Goal: Complete application form

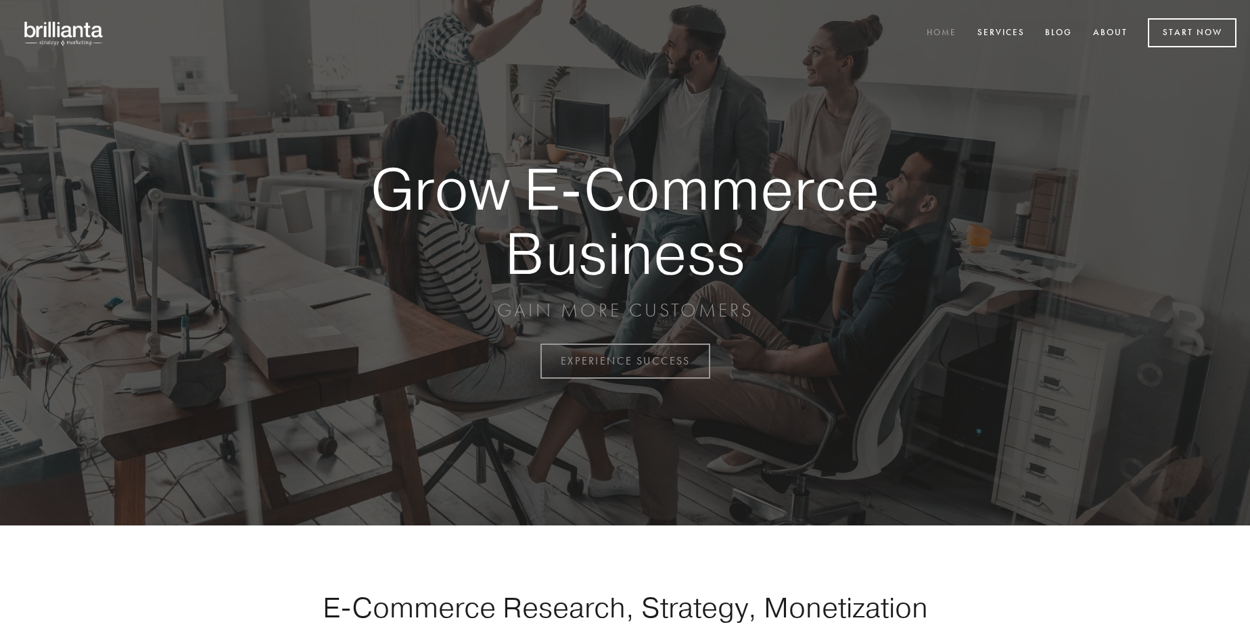
scroll to position [3546, 0]
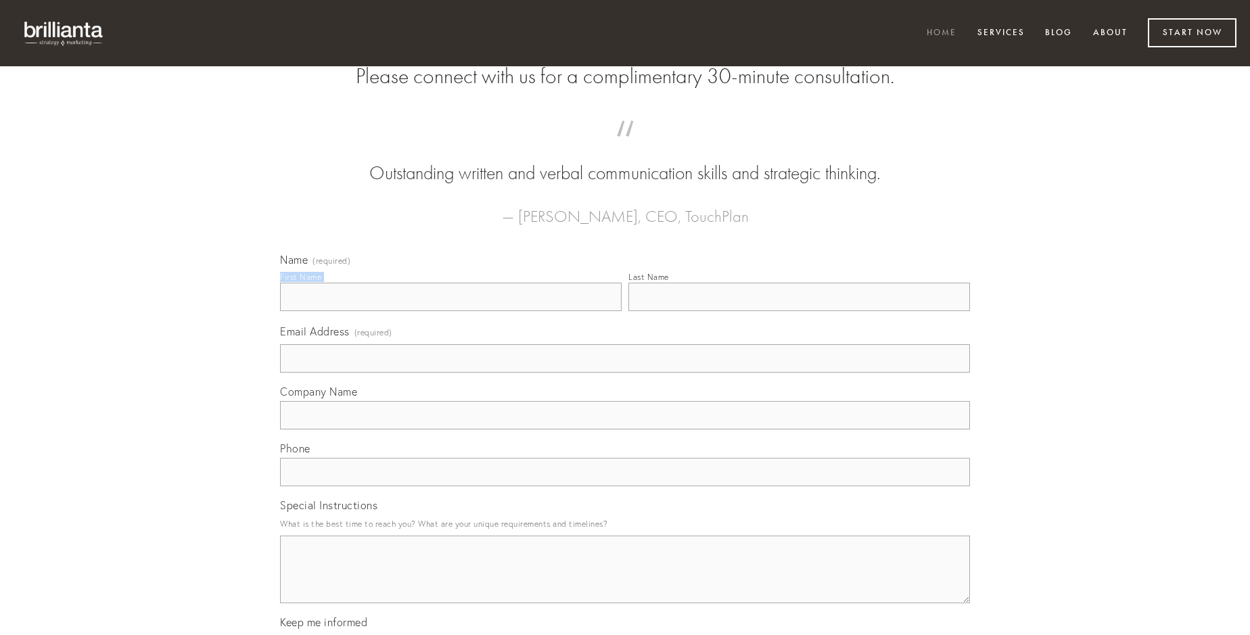
type input "[PERSON_NAME]"
click at [799, 311] on input "Last Name" at bounding box center [799, 297] width 342 height 28
type input "[PERSON_NAME]"
click at [625, 373] on input "Email Address (required)" at bounding box center [625, 358] width 690 height 28
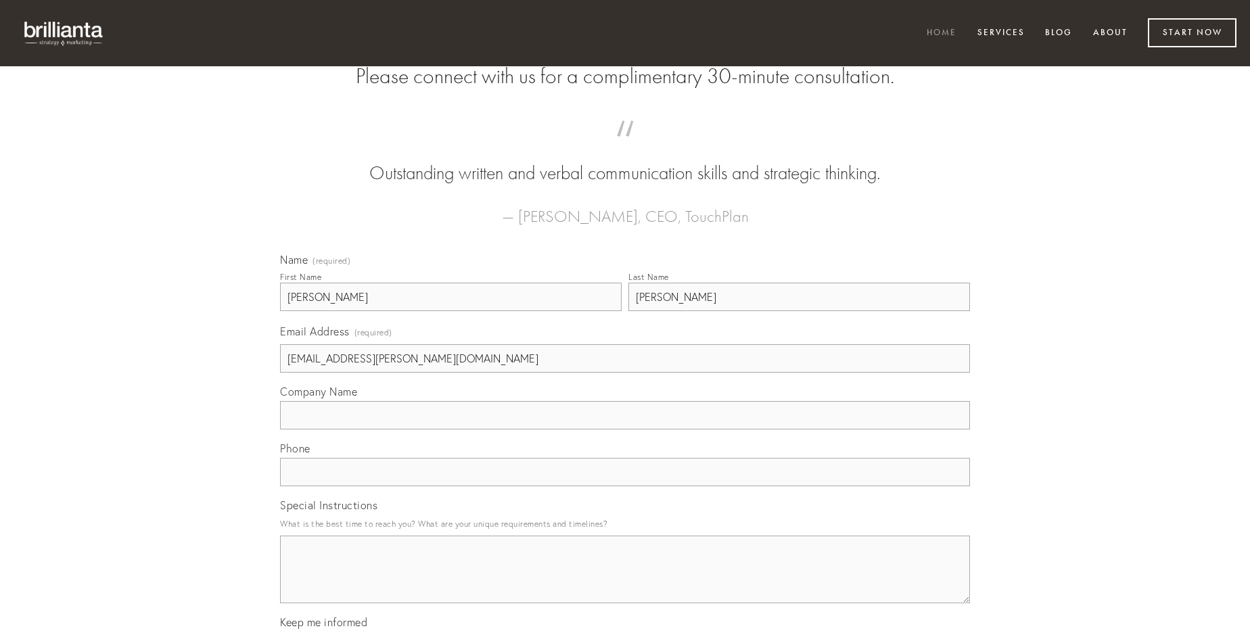
type input "[EMAIL_ADDRESS][PERSON_NAME][DOMAIN_NAME]"
click at [625, 430] on input "Company Name" at bounding box center [625, 415] width 690 height 28
type input "quidem"
click at [625, 486] on input "text" at bounding box center [625, 472] width 690 height 28
click at [625, 582] on textarea "Special Instructions" at bounding box center [625, 570] width 690 height 68
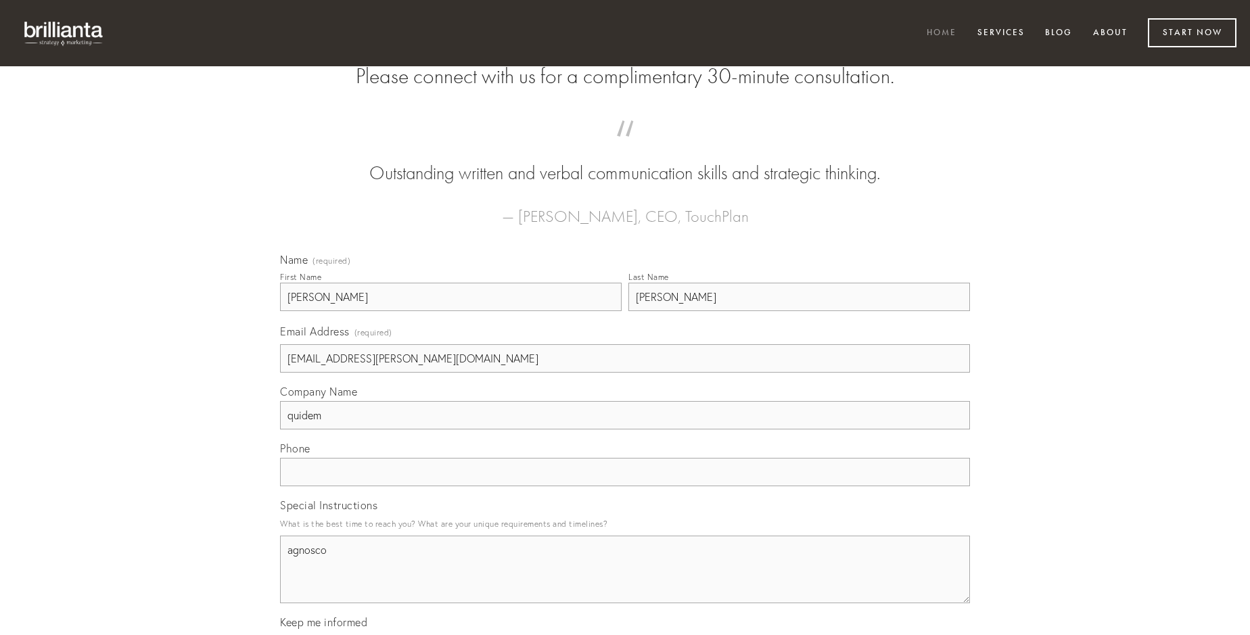
type textarea "agnosco"
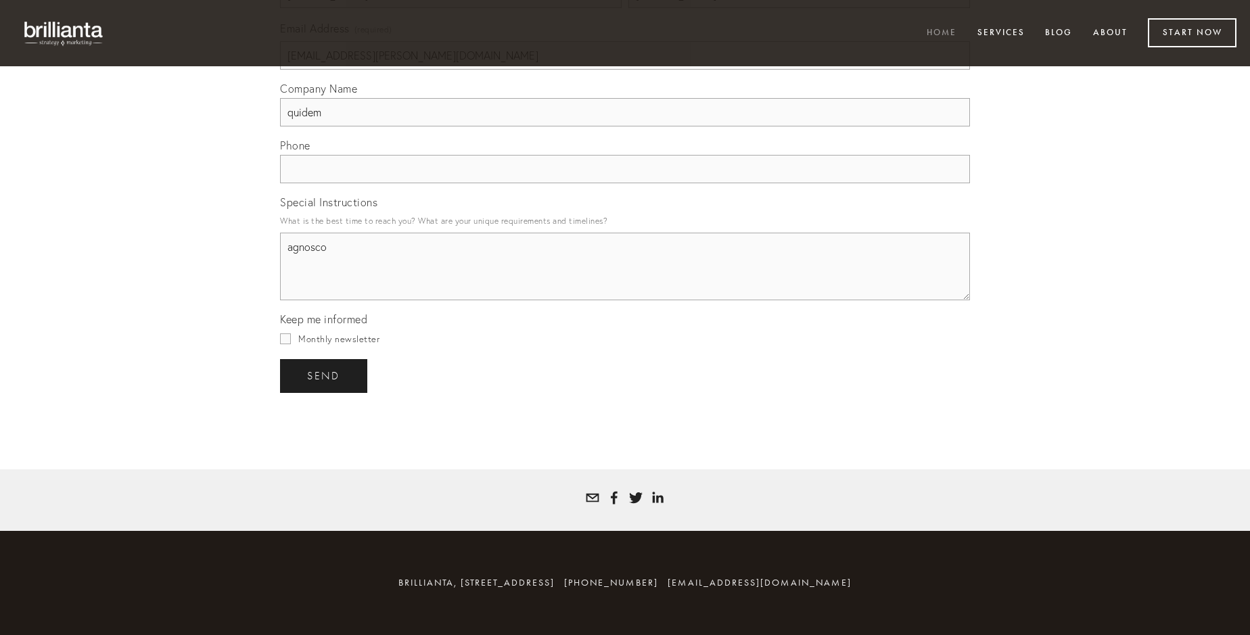
click at [325, 375] on span "send" at bounding box center [323, 376] width 33 height 12
